Goal: Book appointment/travel/reservation

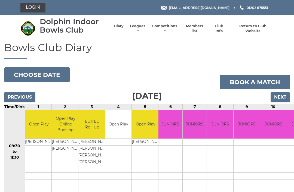
scroll to position [28, 0]
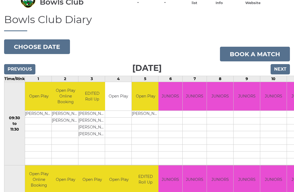
click at [287, 69] on input "Next" at bounding box center [279, 69] width 19 height 10
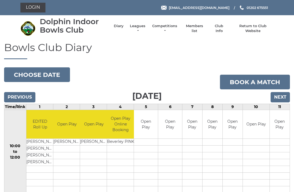
click at [281, 99] on input "Next" at bounding box center [279, 97] width 19 height 10
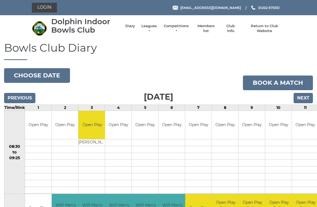
scroll to position [2, 0]
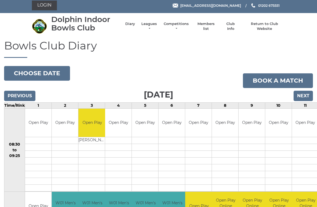
click at [41, 72] on button "Choose date" at bounding box center [37, 73] width 66 height 15
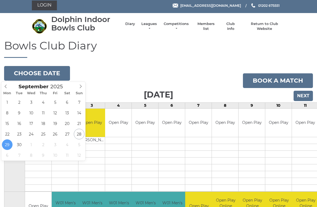
click at [80, 88] on icon at bounding box center [81, 87] width 2 height 4
type input "2025-10-01"
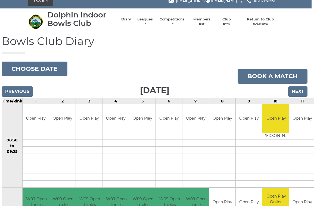
scroll to position [0, 3]
